Goal: Check status: Check status

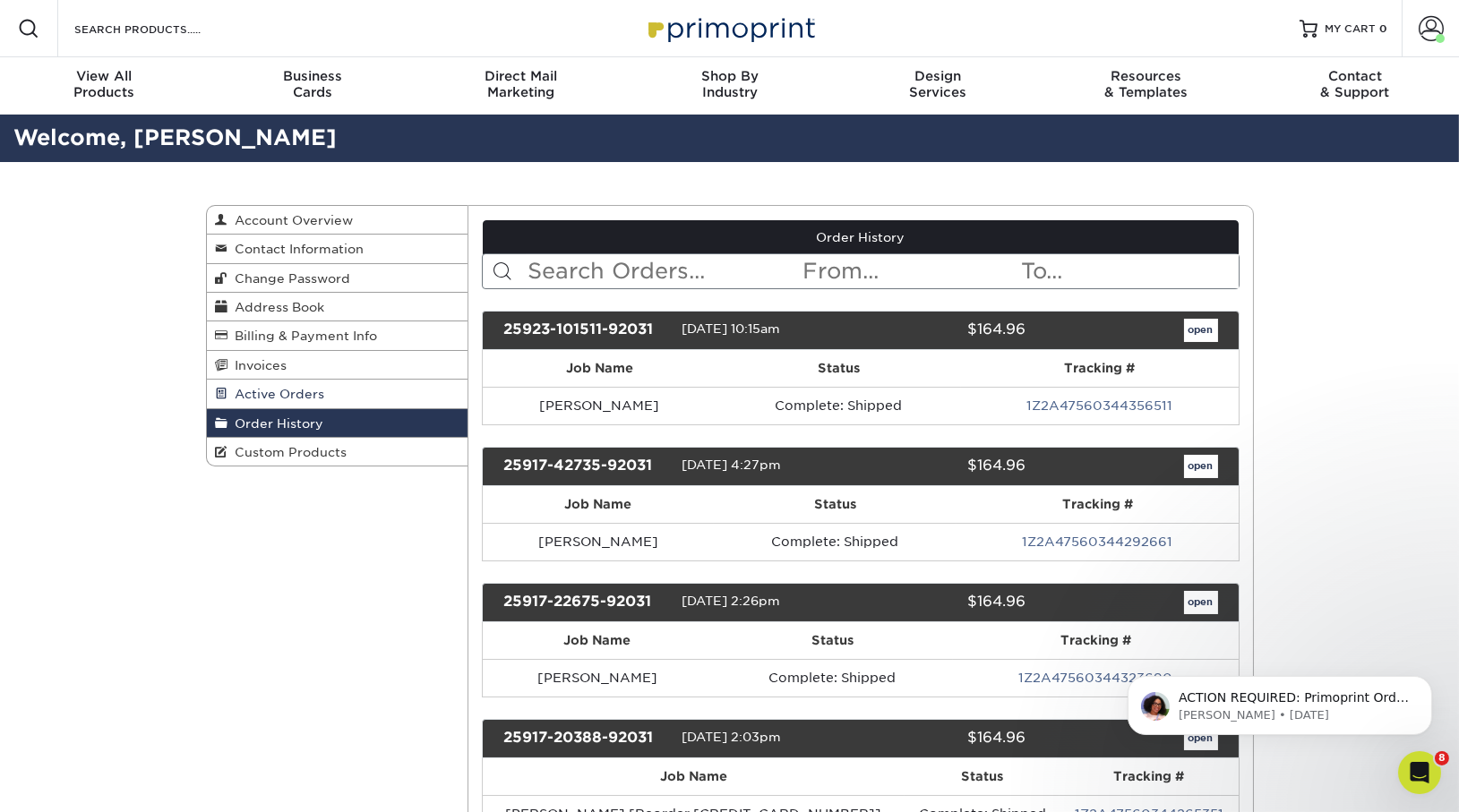
click at [283, 393] on span "Active Orders" at bounding box center [277, 393] width 97 height 14
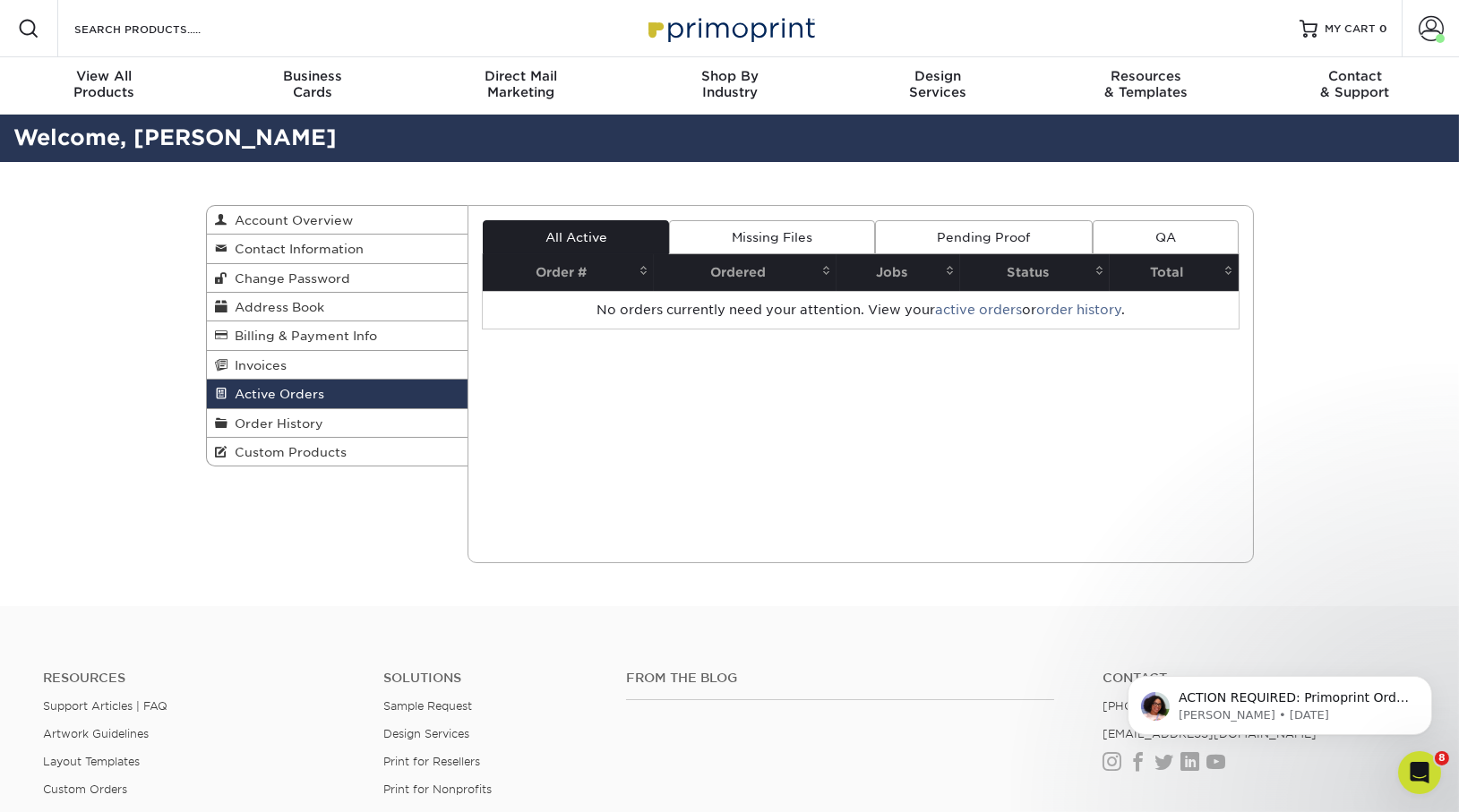
click at [247, 421] on span "Order History" at bounding box center [276, 423] width 96 height 14
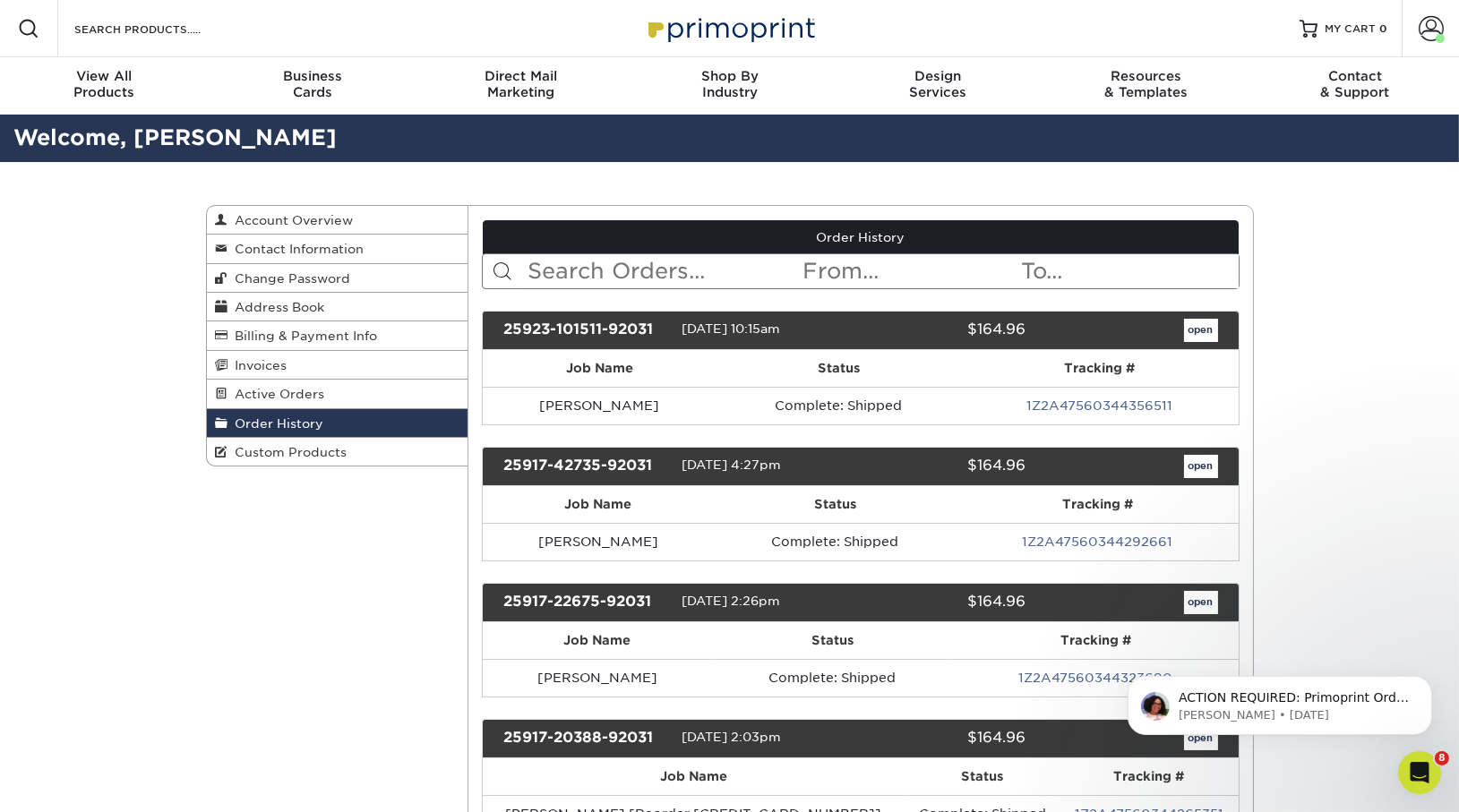
click at [679, 279] on input "text" at bounding box center [664, 271] width 275 height 34
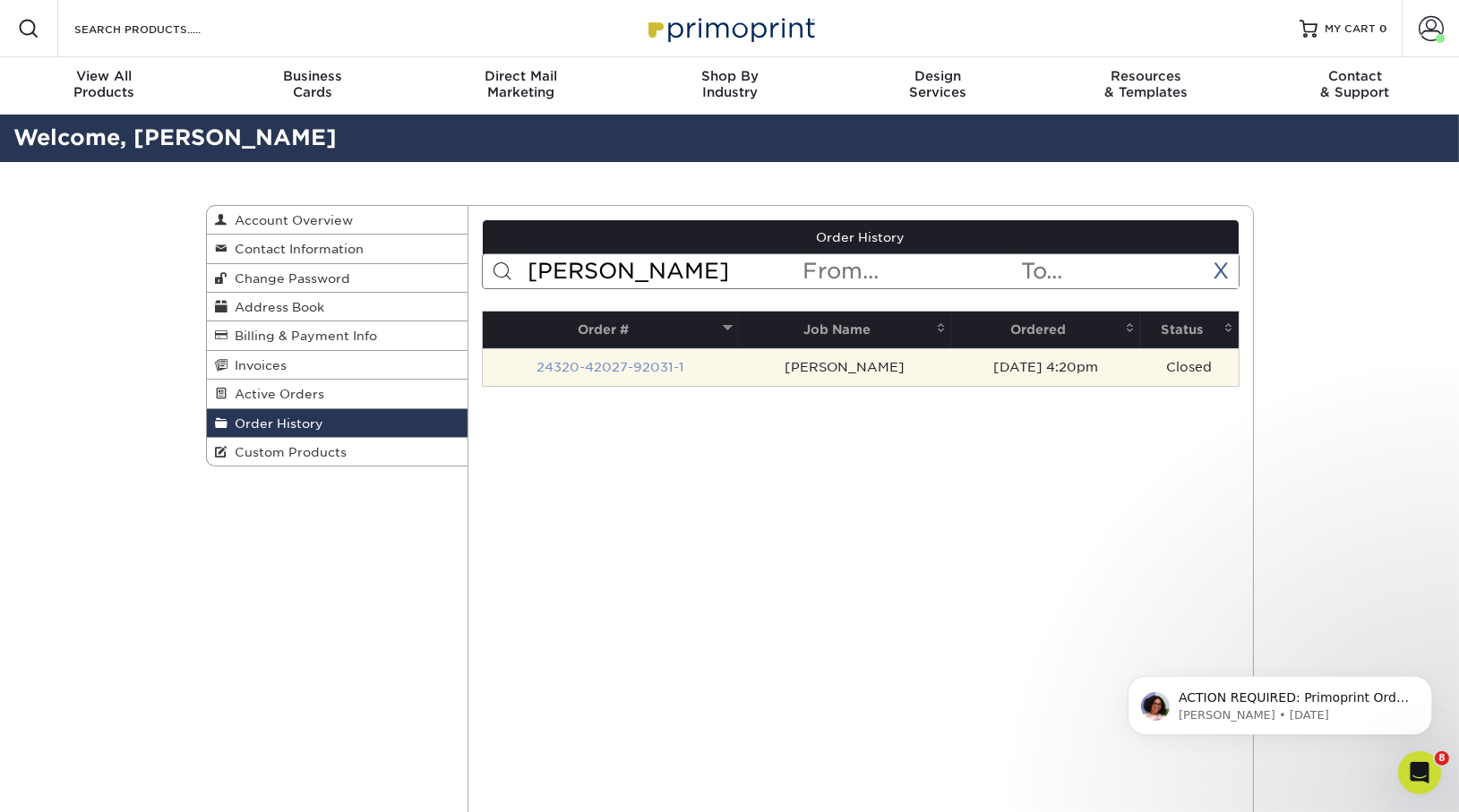
type input "[PERSON_NAME]"
click at [615, 365] on link "24320-42027-92031-1" at bounding box center [610, 366] width 148 height 14
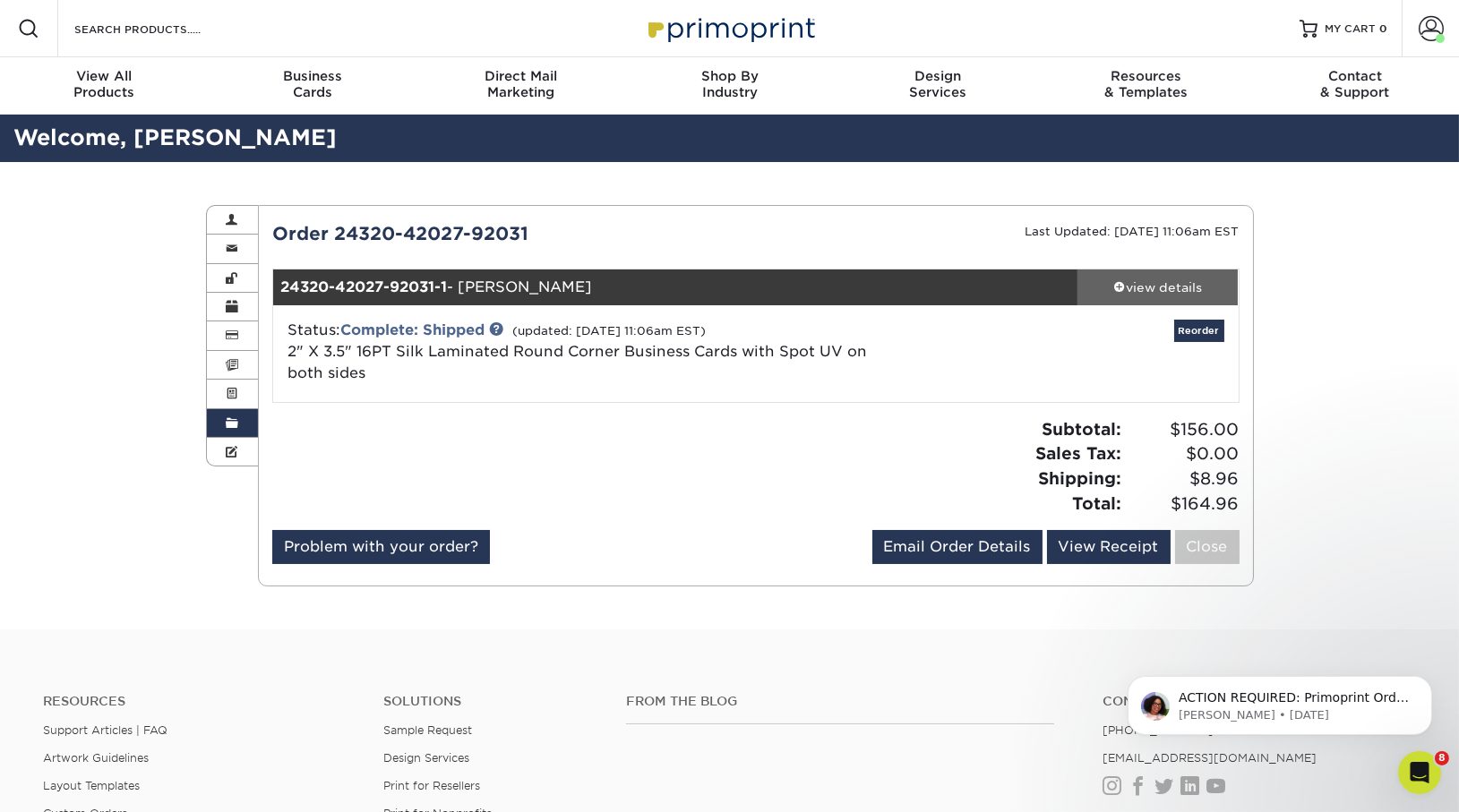
click at [1229, 290] on div "view details" at bounding box center [1157, 287] width 161 height 18
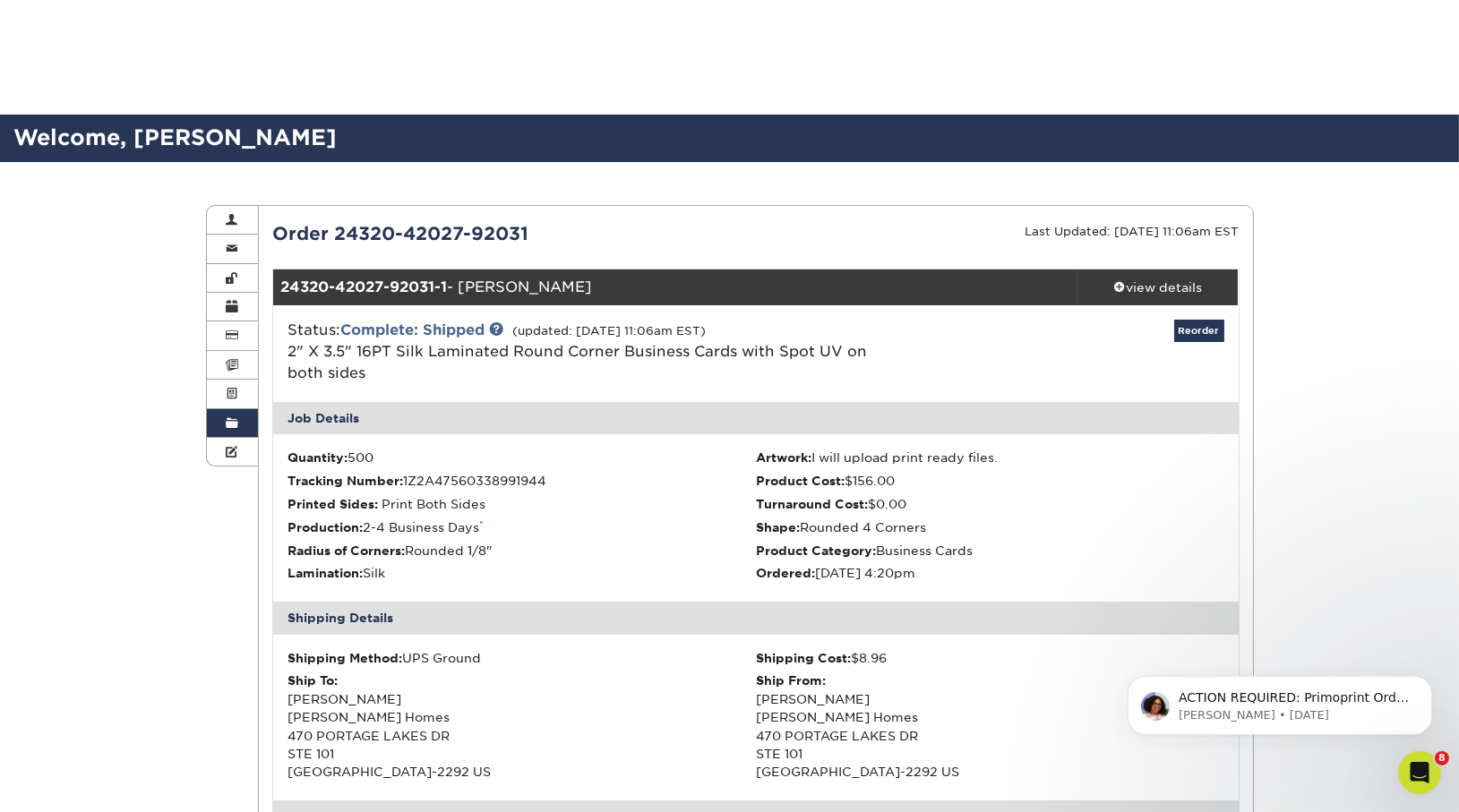
scroll to position [787, 0]
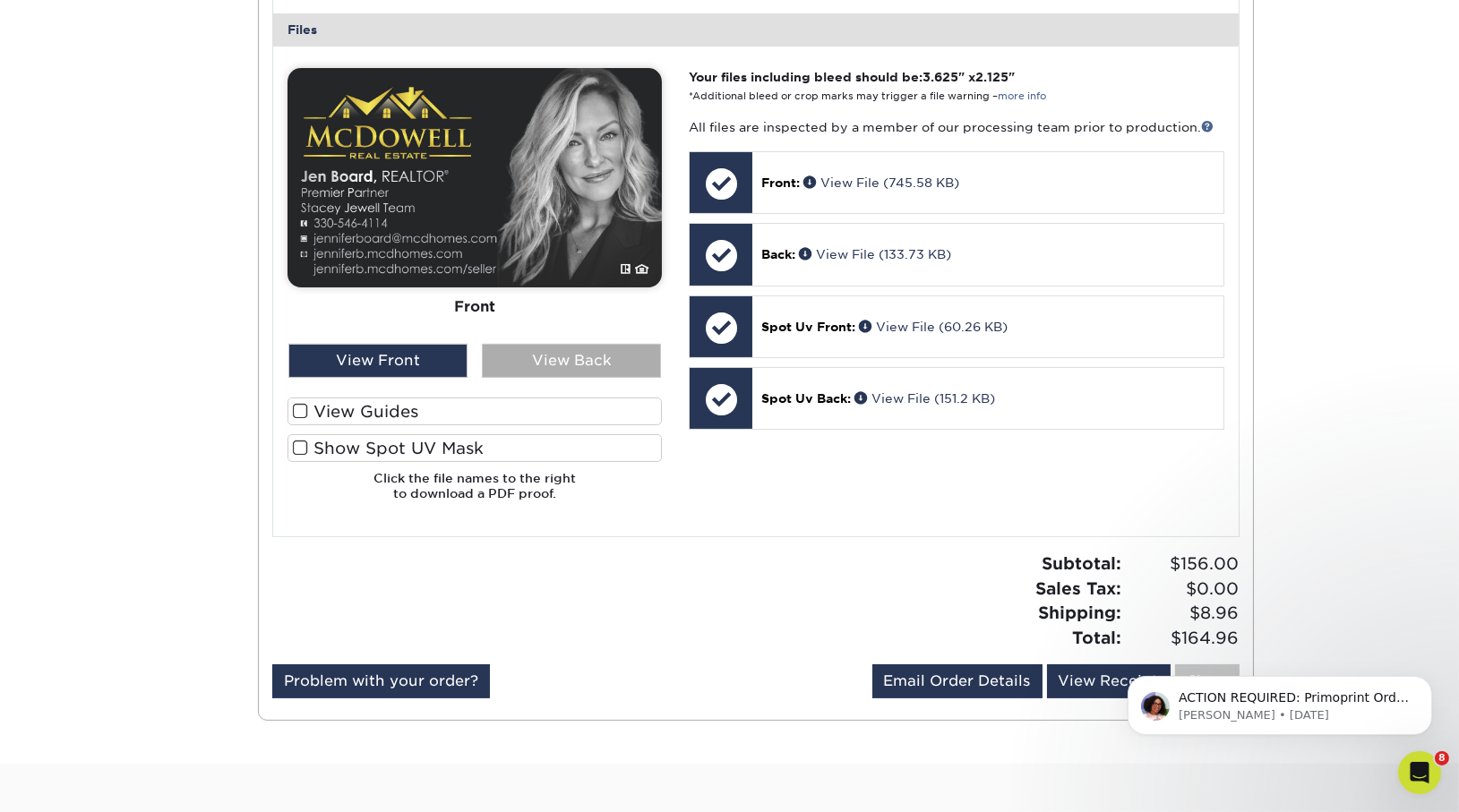
click at [589, 351] on div "View Back" at bounding box center [571, 360] width 179 height 34
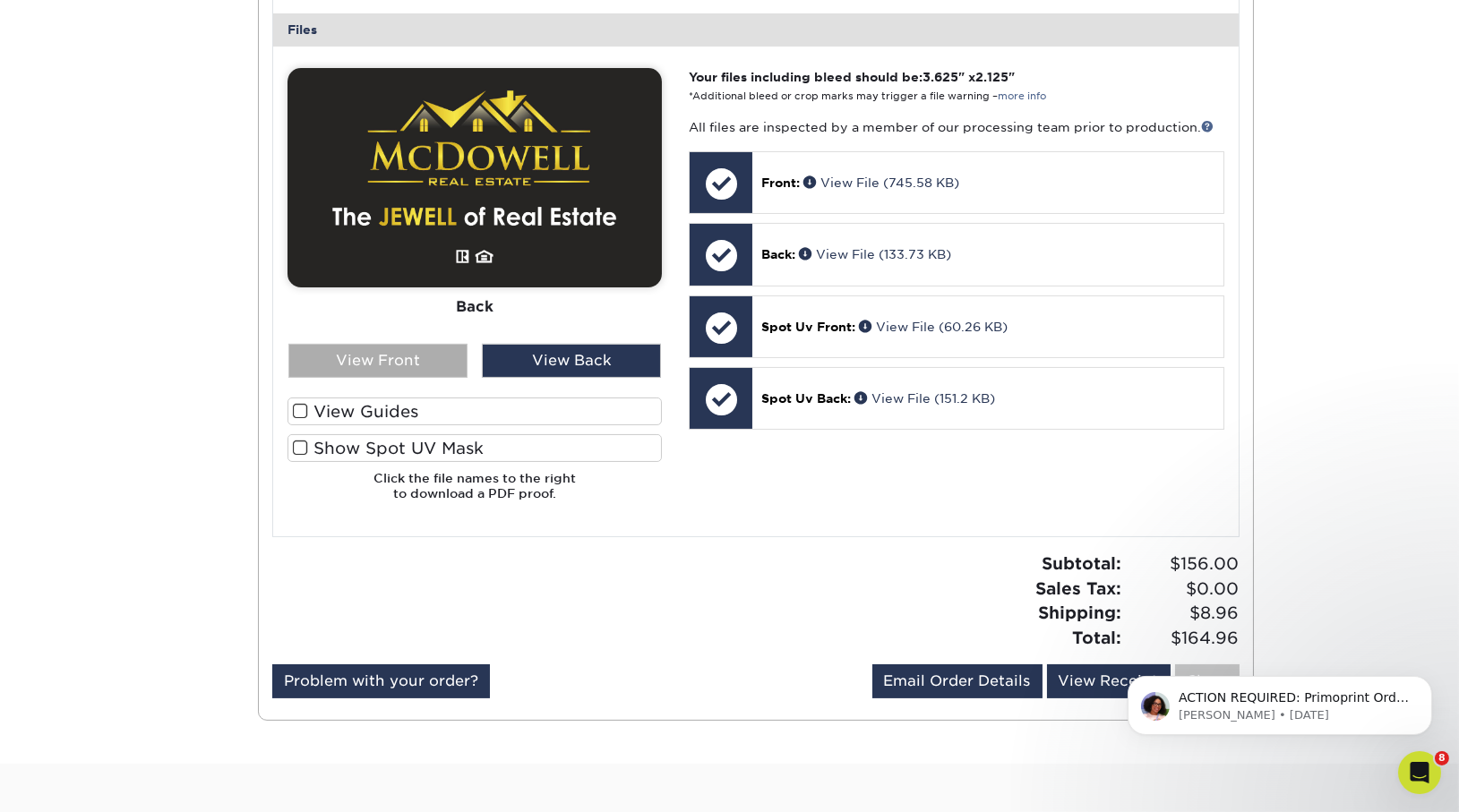
click at [386, 366] on div "View Front" at bounding box center [377, 360] width 179 height 34
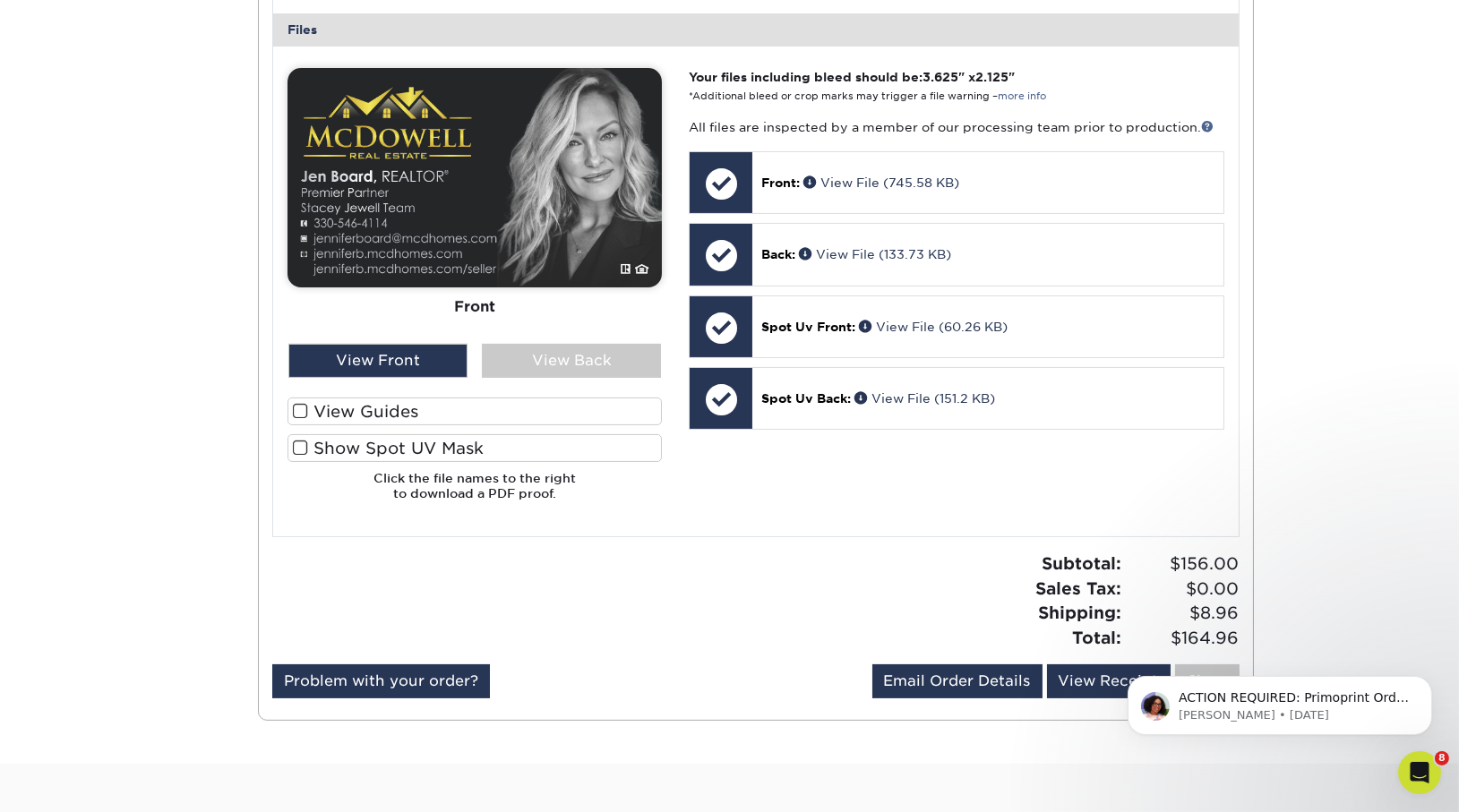
scroll to position [638, 0]
